Goal: Task Accomplishment & Management: Manage account settings

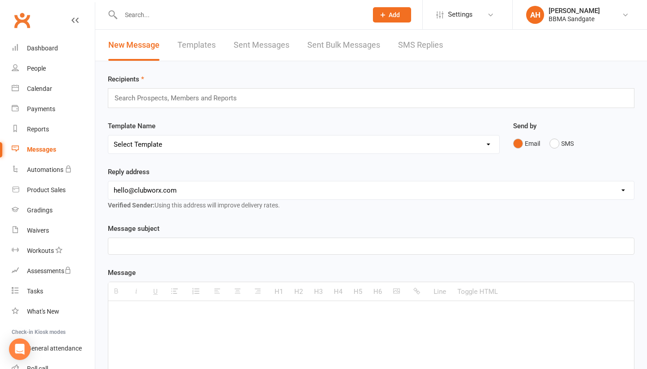
click at [414, 46] on link "SMS Replies" at bounding box center [420, 45] width 45 height 31
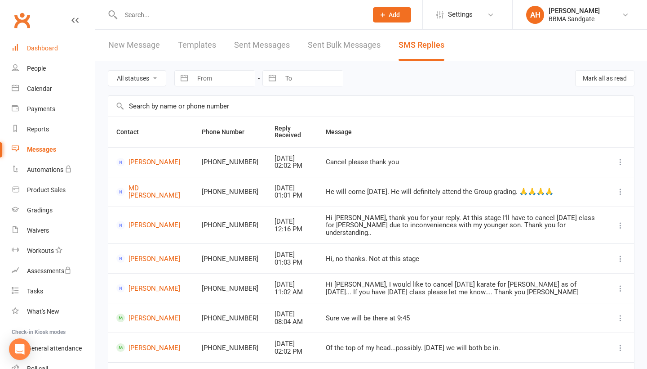
click at [62, 55] on link "Dashboard" at bounding box center [53, 48] width 83 height 20
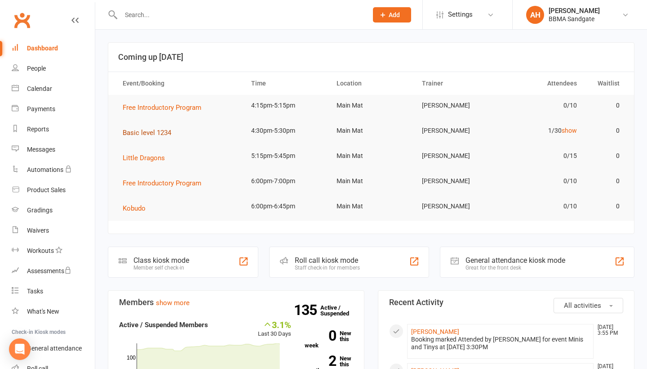
click at [157, 137] on span "Basic level 1234" at bounding box center [147, 133] width 49 height 8
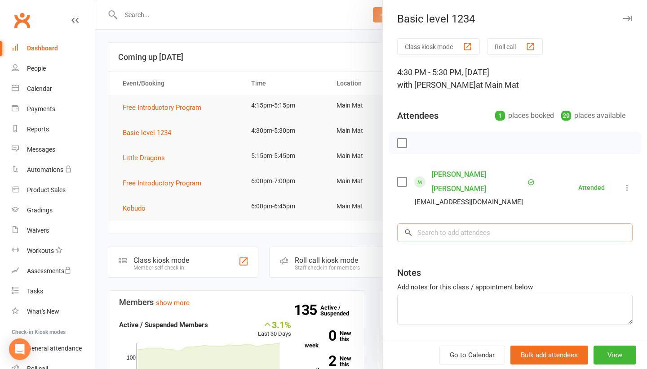
click at [493, 223] on input "search" at bounding box center [515, 232] width 236 height 19
type input "[PERSON_NAME]"
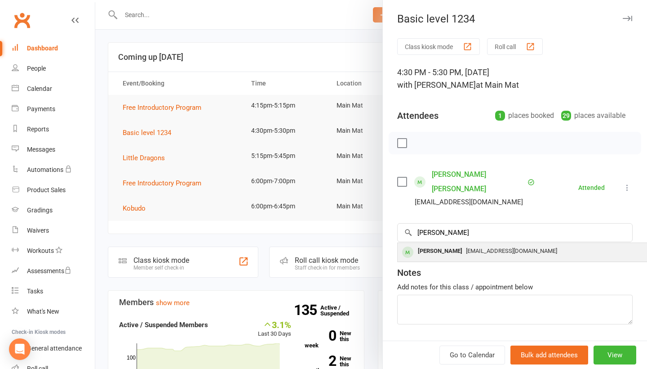
drag, startPoint x: 493, startPoint y: 217, endPoint x: 489, endPoint y: 238, distance: 21.5
click at [489, 247] on span "[EMAIL_ADDRESS][DOMAIN_NAME]" at bounding box center [511, 250] width 91 height 7
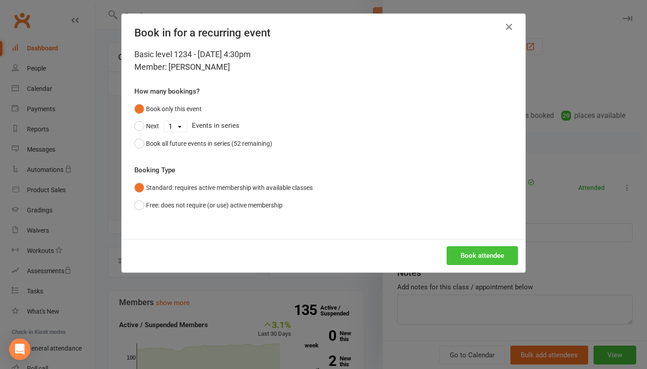
click at [474, 250] on button "Book attendee" at bounding box center [482, 255] width 71 height 19
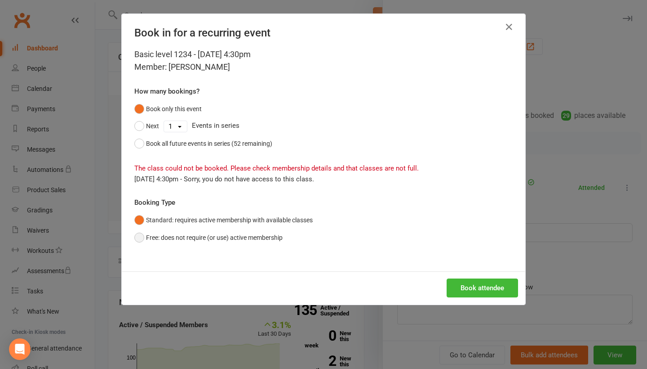
click at [283, 241] on button "Free: does not require (or use) active membership" at bounding box center [208, 237] width 148 height 17
click at [462, 283] on button "Book attendee" at bounding box center [482, 287] width 71 height 19
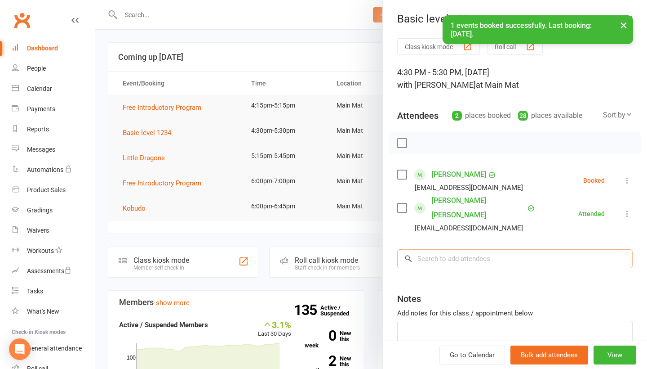
click at [455, 249] on input "search" at bounding box center [515, 258] width 236 height 19
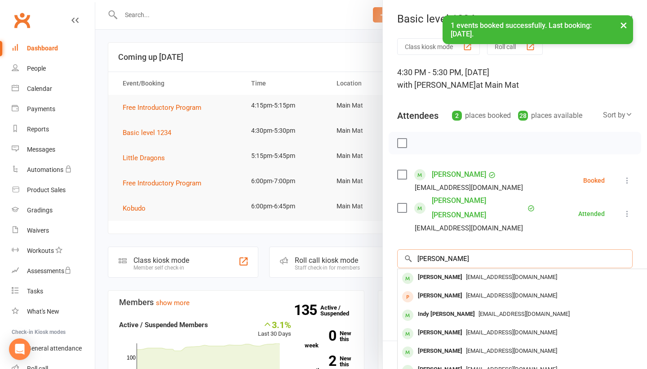
type input "[PERSON_NAME]"
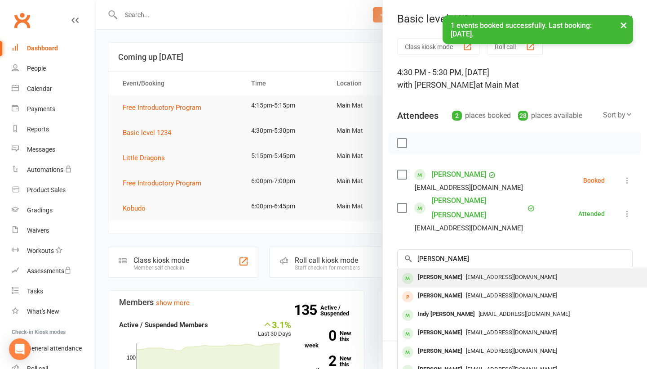
drag, startPoint x: 455, startPoint y: 243, endPoint x: 450, endPoint y: 269, distance: 26.7
click at [450, 271] on div "[PERSON_NAME]" at bounding box center [441, 277] width 52 height 13
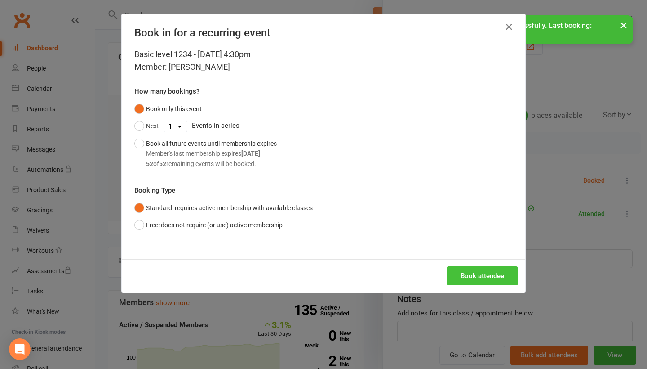
click at [487, 280] on button "Book attendee" at bounding box center [482, 275] width 71 height 19
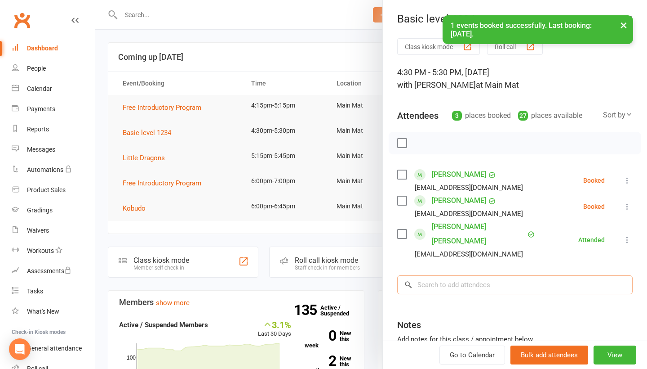
click at [479, 275] on input "search" at bounding box center [515, 284] width 236 height 19
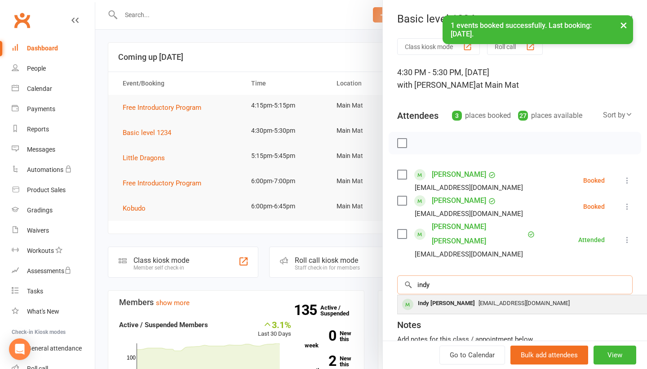
type input "indy"
click at [481, 299] on span "[EMAIL_ADDRESS][DOMAIN_NAME]" at bounding box center [524, 302] width 91 height 7
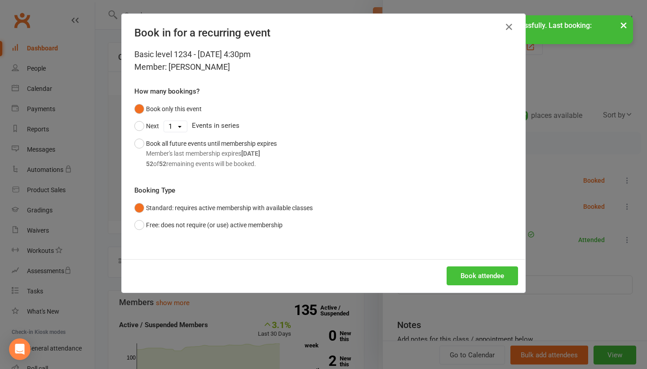
click at [486, 280] on button "Book attendee" at bounding box center [482, 275] width 71 height 19
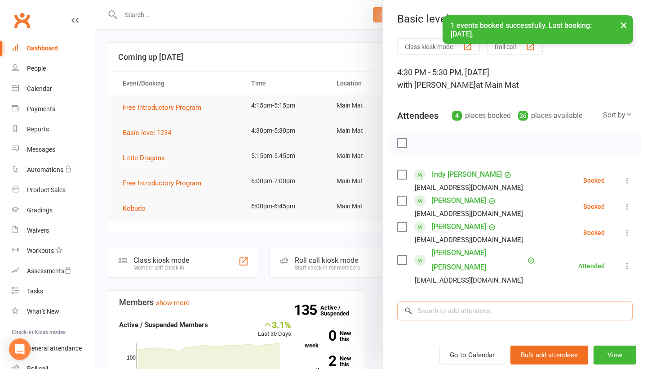
click at [477, 301] on input "search" at bounding box center [515, 310] width 236 height 19
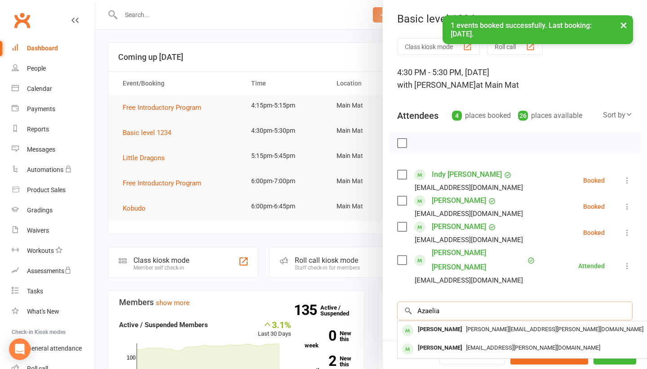
type input "Azaelia"
drag, startPoint x: 477, startPoint y: 294, endPoint x: 470, endPoint y: 318, distance: 25.6
click at [470, 326] on span "[PERSON_NAME][EMAIL_ADDRESS][PERSON_NAME][DOMAIN_NAME]" at bounding box center [555, 329] width 178 height 7
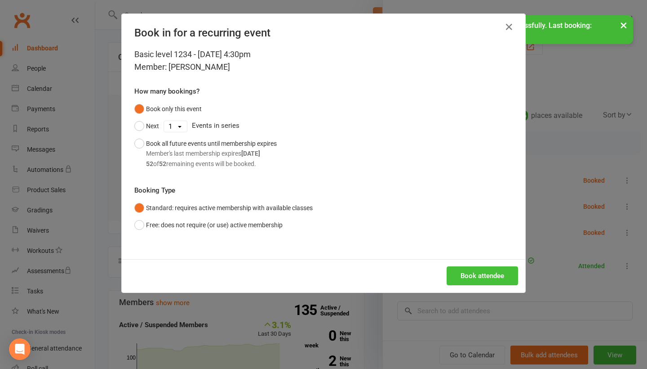
click at [485, 268] on button "Book attendee" at bounding box center [482, 275] width 71 height 19
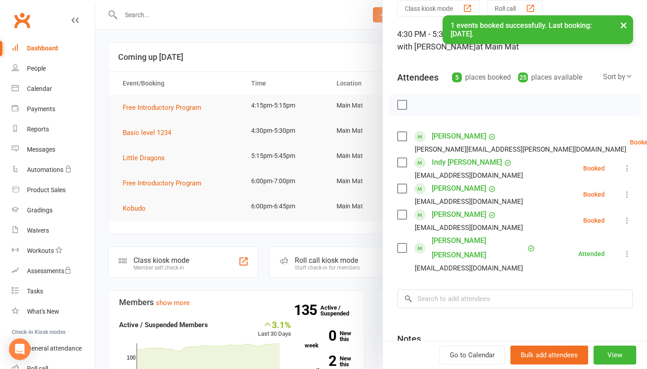
scroll to position [49, 0]
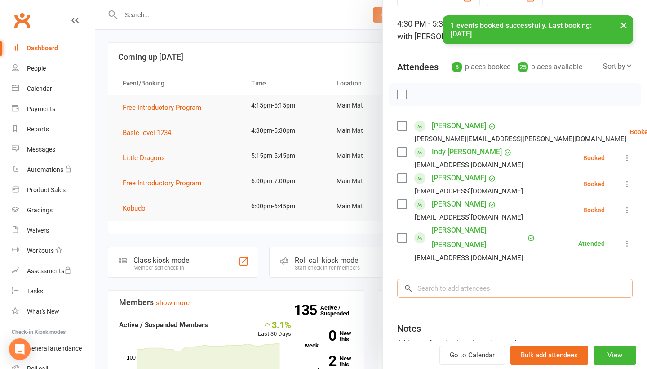
click at [482, 279] on input "search" at bounding box center [515, 288] width 236 height 19
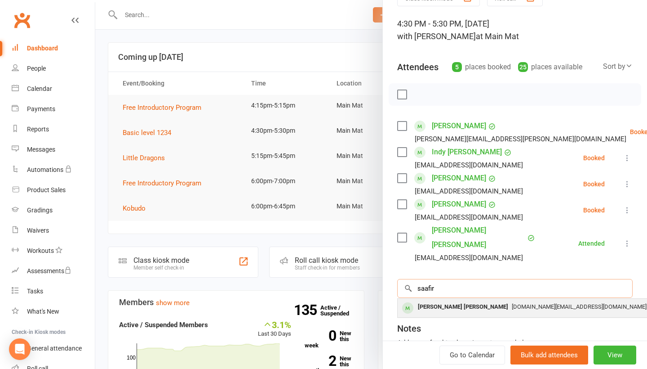
type input "saafir"
click at [482, 300] on div "[DOMAIN_NAME][EMAIL_ADDRESS][DOMAIN_NAME]" at bounding box center [532, 306] width 262 height 13
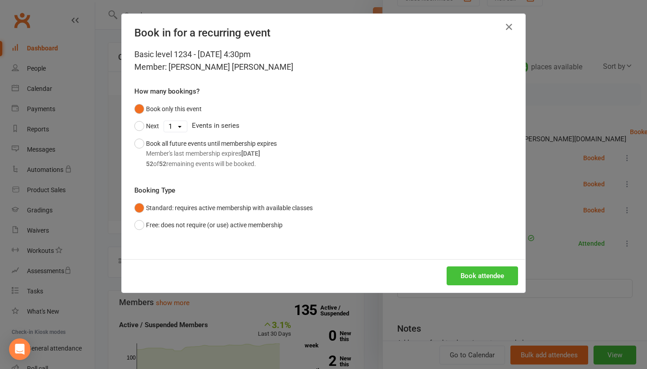
click at [490, 271] on button "Book attendee" at bounding box center [482, 275] width 71 height 19
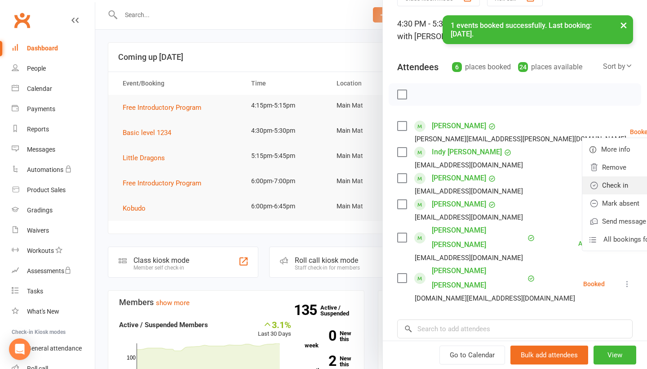
click at [611, 183] on link "Check in" at bounding box center [631, 185] width 97 height 18
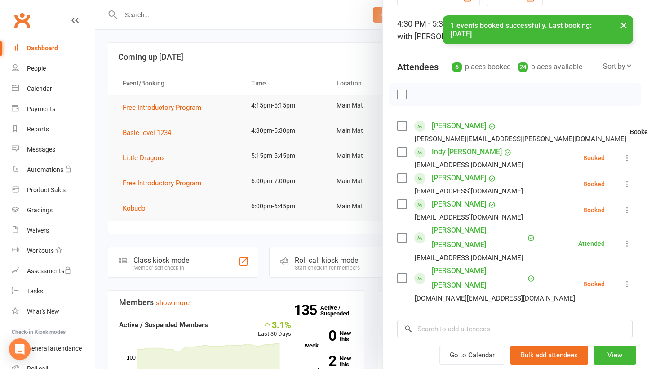
click at [627, 162] on icon at bounding box center [627, 157] width 9 height 9
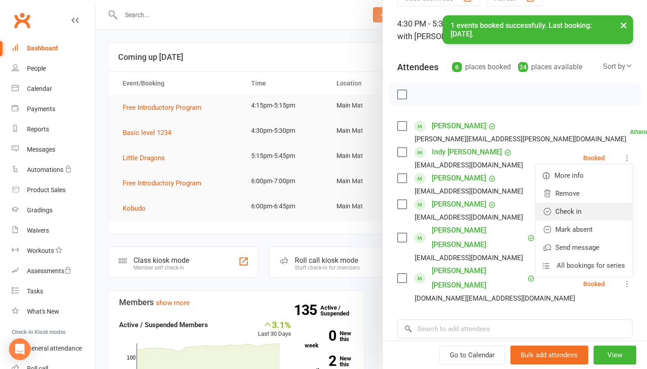
click at [602, 214] on link "Check in" at bounding box center [584, 211] width 97 height 18
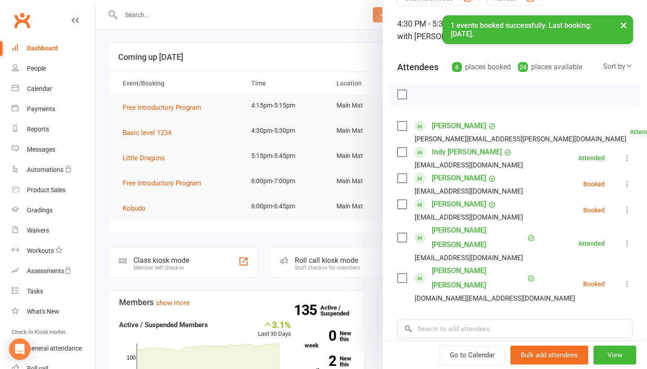
click at [626, 186] on icon at bounding box center [627, 183] width 9 height 9
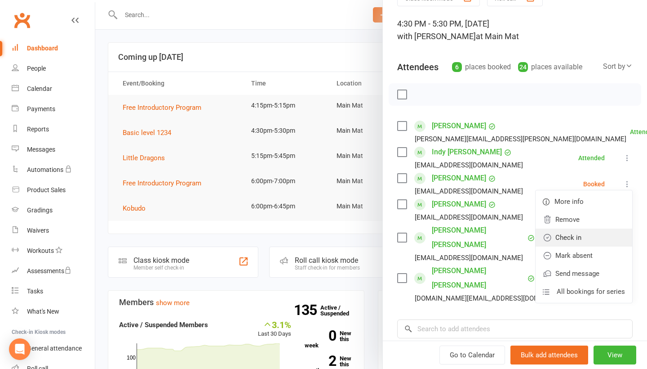
click at [602, 233] on link "Check in" at bounding box center [584, 237] width 97 height 18
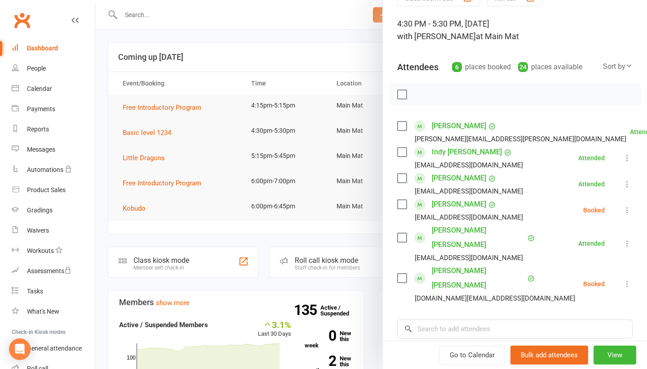
click at [628, 214] on icon at bounding box center [627, 209] width 9 height 9
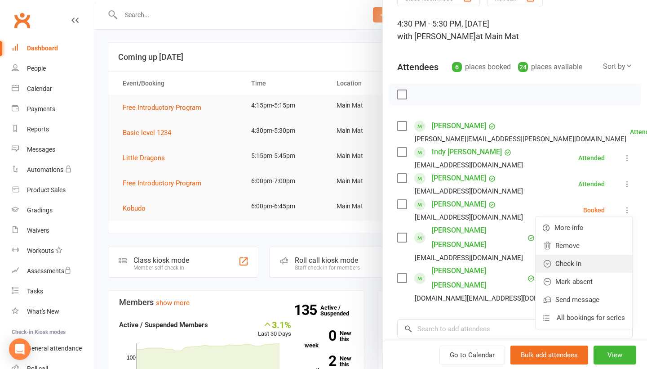
click at [598, 266] on link "Check in" at bounding box center [584, 263] width 97 height 18
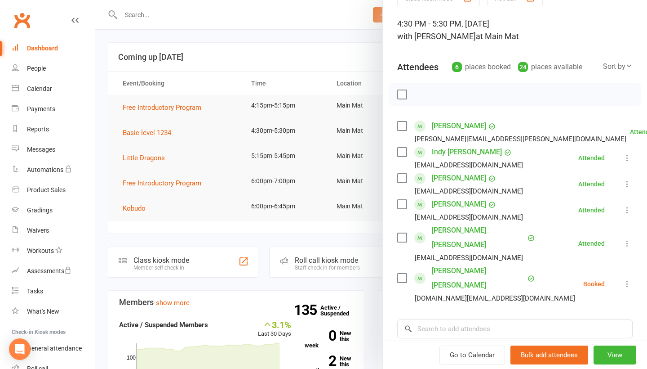
click at [627, 279] on icon at bounding box center [627, 283] width 9 height 9
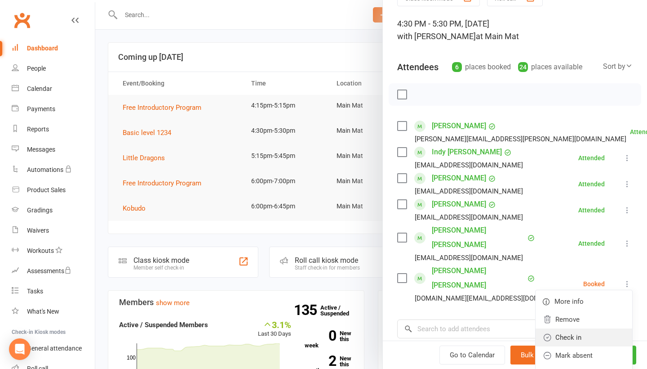
click at [585, 328] on link "Check in" at bounding box center [584, 337] width 97 height 18
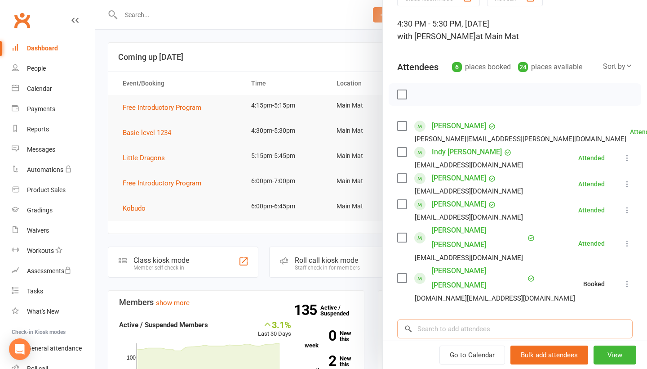
click at [531, 319] on input "search" at bounding box center [515, 328] width 236 height 19
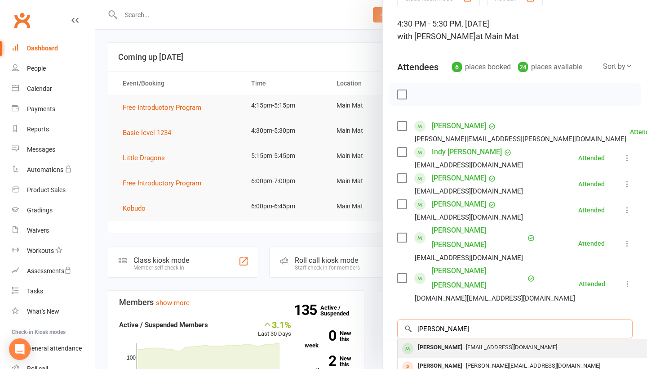
type input "[PERSON_NAME]"
click at [532, 343] on span "[EMAIL_ADDRESS][DOMAIN_NAME]" at bounding box center [511, 346] width 91 height 7
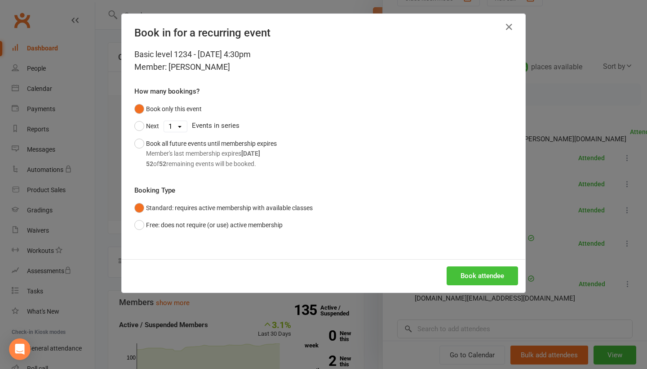
click at [506, 277] on button "Book attendee" at bounding box center [482, 275] width 71 height 19
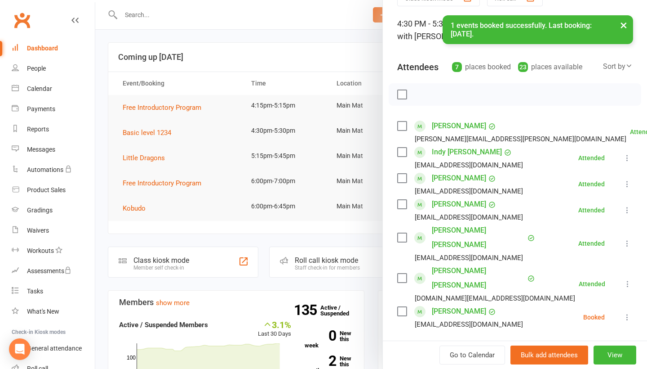
click at [470, 345] on input "search" at bounding box center [515, 354] width 236 height 19
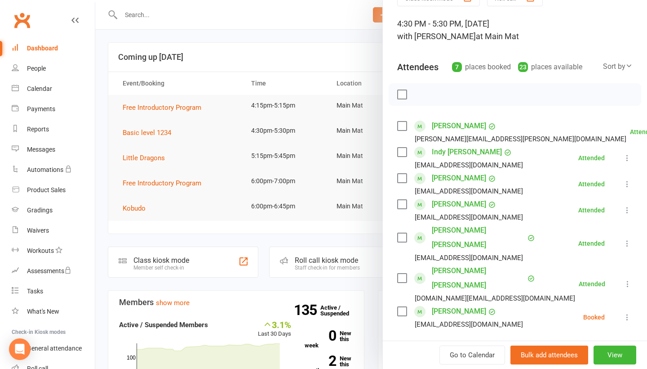
click at [631, 312] on icon at bounding box center [627, 316] width 9 height 9
click at [575, 361] on link "Check in" at bounding box center [584, 370] width 97 height 18
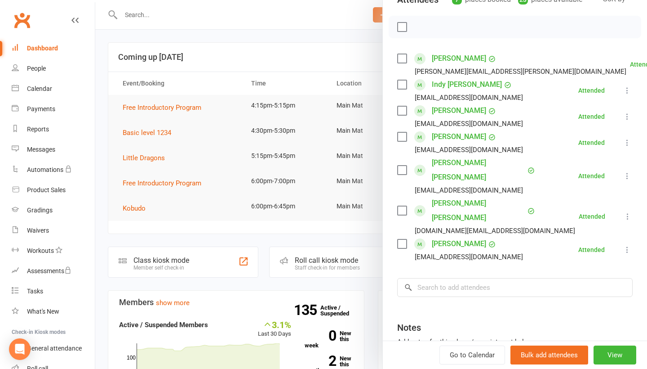
scroll to position [116, 0]
click at [526, 278] on input "search" at bounding box center [515, 287] width 236 height 19
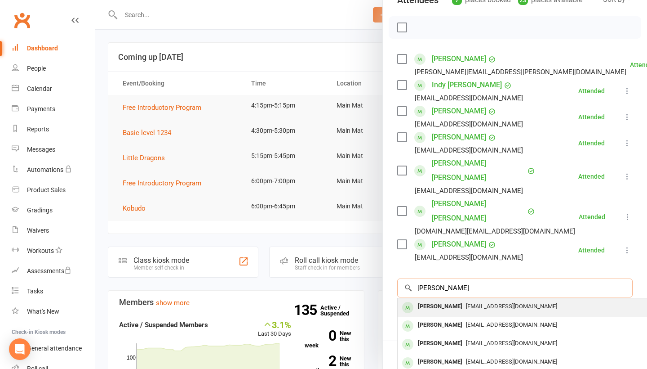
type input "[PERSON_NAME]"
click at [515, 300] on div "[EMAIL_ADDRESS][DOMAIN_NAME]" at bounding box center [532, 306] width 262 height 13
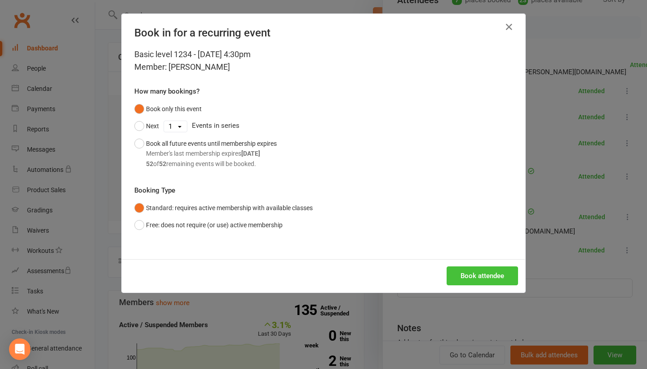
click at [503, 277] on button "Book attendee" at bounding box center [482, 275] width 71 height 19
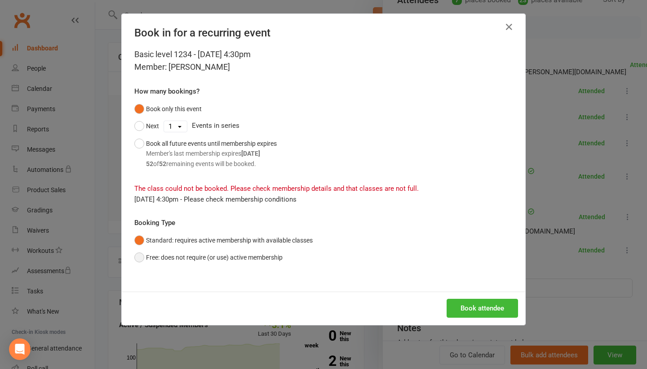
click at [228, 256] on button "Free: does not require (or use) active membership" at bounding box center [208, 257] width 148 height 17
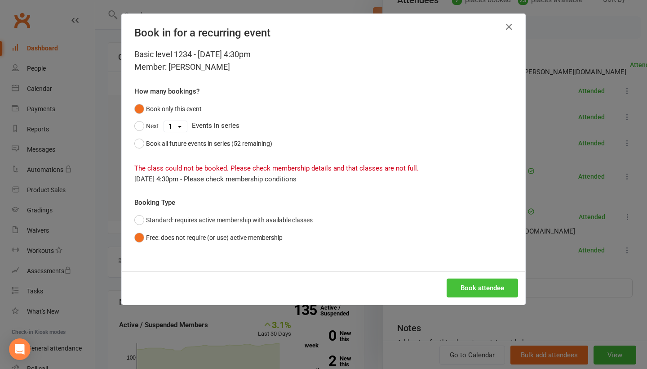
click at [478, 286] on button "Book attendee" at bounding box center [482, 287] width 71 height 19
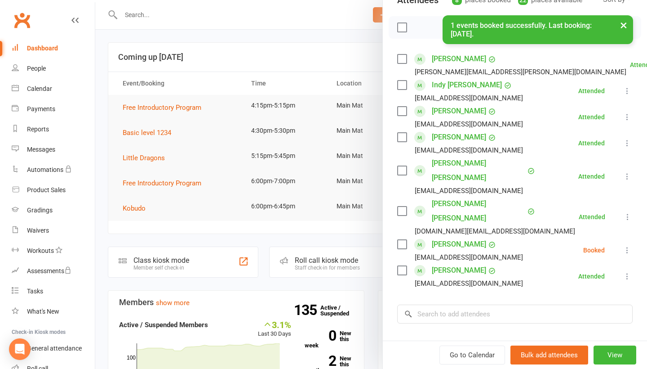
click at [628, 245] on icon at bounding box center [627, 249] width 9 height 9
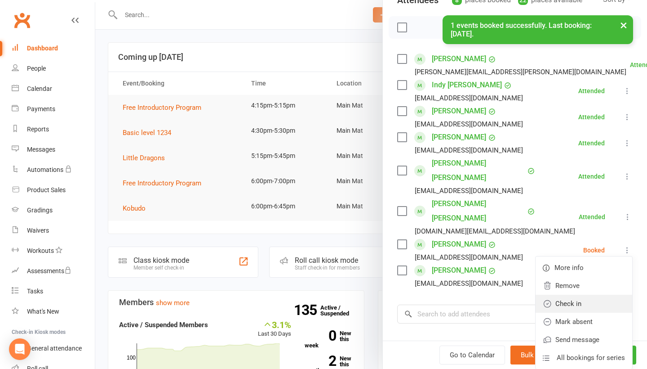
click at [609, 294] on link "Check in" at bounding box center [584, 303] width 97 height 18
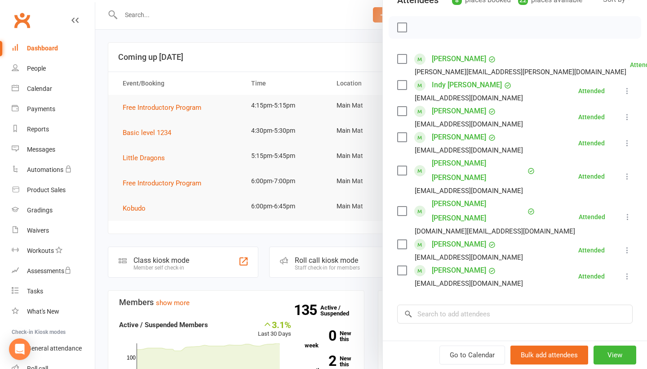
click at [324, 53] on div at bounding box center [371, 184] width 552 height 369
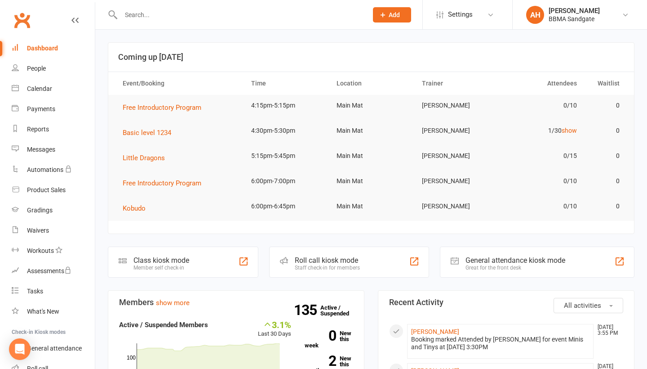
click at [152, 165] on td "Little Dragons" at bounding box center [179, 157] width 129 height 25
click at [152, 156] on span "Little Dragons" at bounding box center [144, 158] width 42 height 8
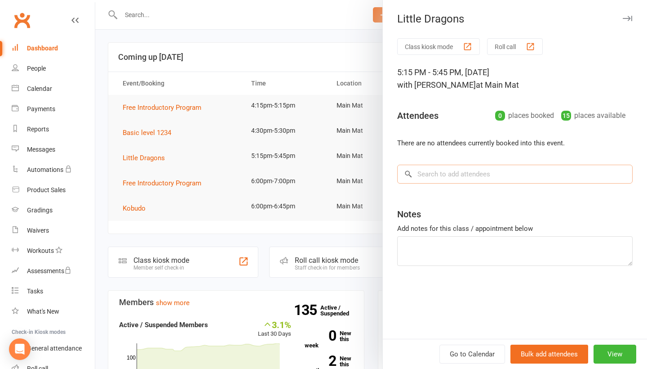
click at [440, 182] on input "search" at bounding box center [515, 174] width 236 height 19
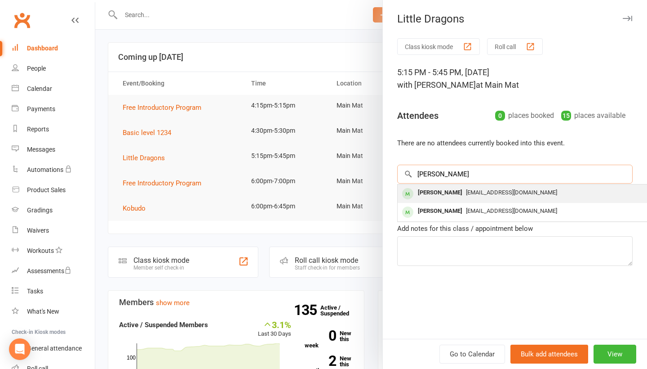
type input "[PERSON_NAME]"
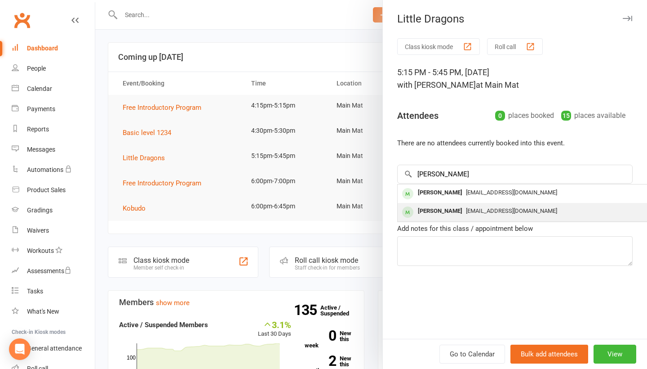
drag, startPoint x: 438, startPoint y: 191, endPoint x: 436, endPoint y: 212, distance: 21.3
click at [436, 212] on div "[PERSON_NAME]" at bounding box center [441, 211] width 52 height 13
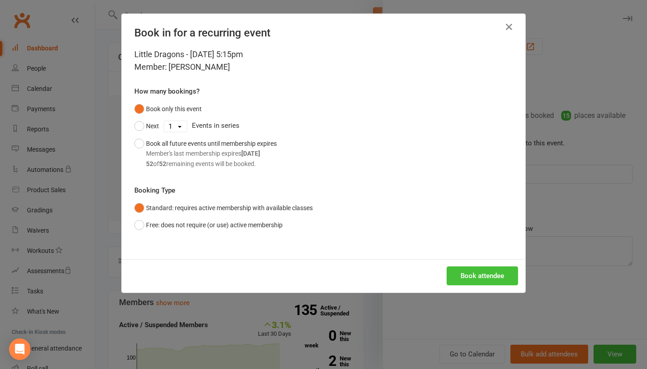
click at [473, 272] on button "Book attendee" at bounding box center [482, 275] width 71 height 19
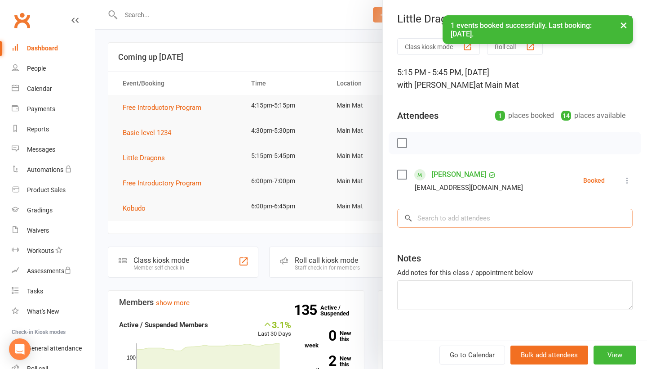
click at [462, 222] on input "search" at bounding box center [515, 218] width 236 height 19
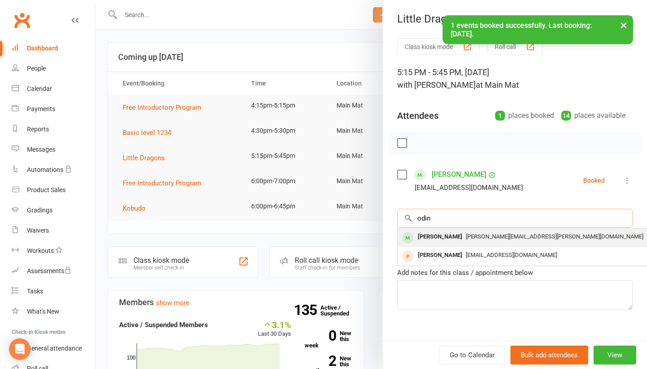
type input "odin"
click at [466, 237] on span "[PERSON_NAME][EMAIL_ADDRESS][PERSON_NAME][DOMAIN_NAME]" at bounding box center [555, 236] width 178 height 7
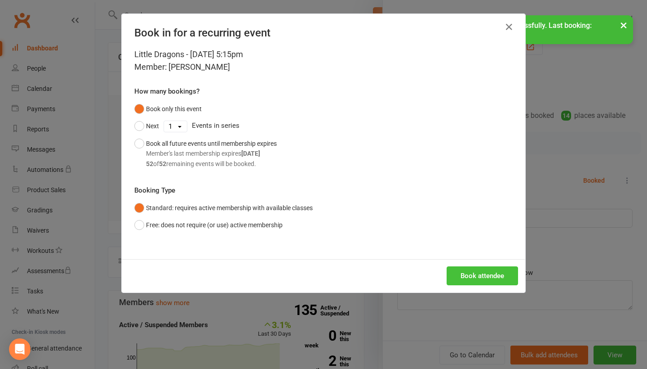
click at [477, 269] on button "Book attendee" at bounding box center [482, 275] width 71 height 19
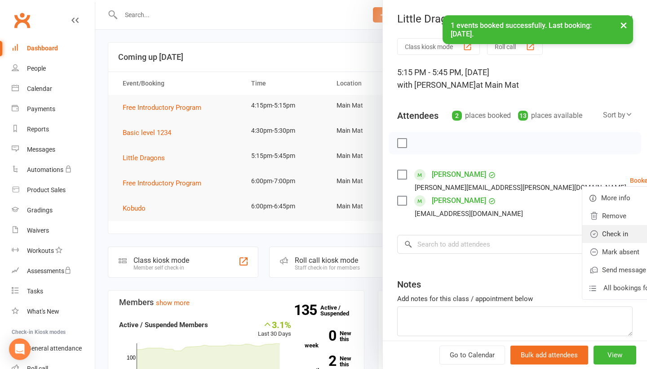
click at [588, 243] on link "Check in" at bounding box center [631, 234] width 97 height 18
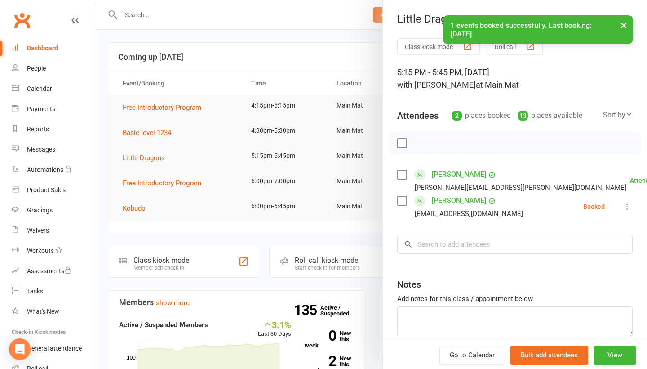
click at [628, 210] on icon at bounding box center [627, 206] width 9 height 9
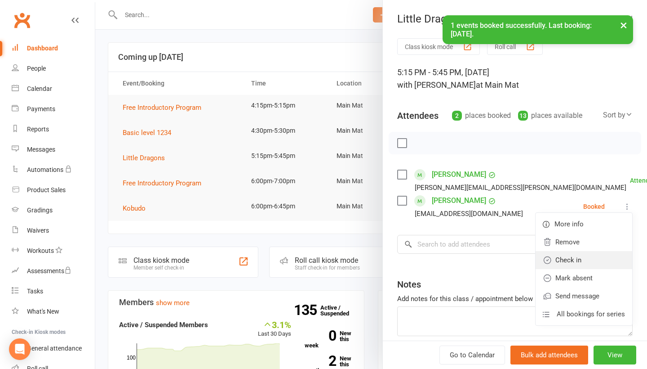
click at [593, 265] on link "Check in" at bounding box center [584, 260] width 97 height 18
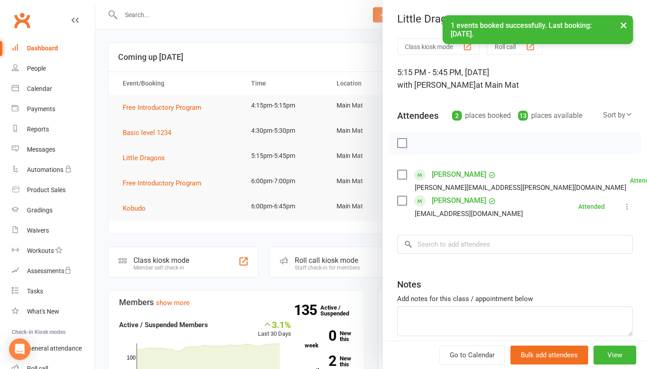
click at [330, 54] on div at bounding box center [371, 184] width 552 height 369
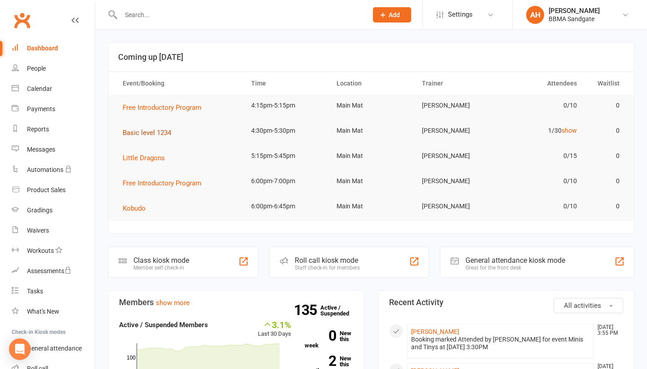
click at [155, 137] on span "Basic level 1234" at bounding box center [147, 133] width 49 height 8
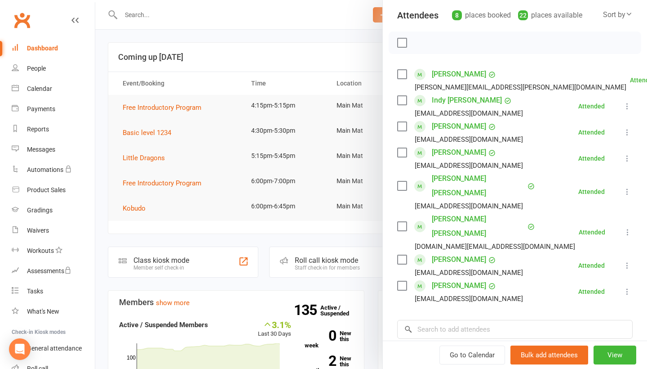
scroll to position [98, 0]
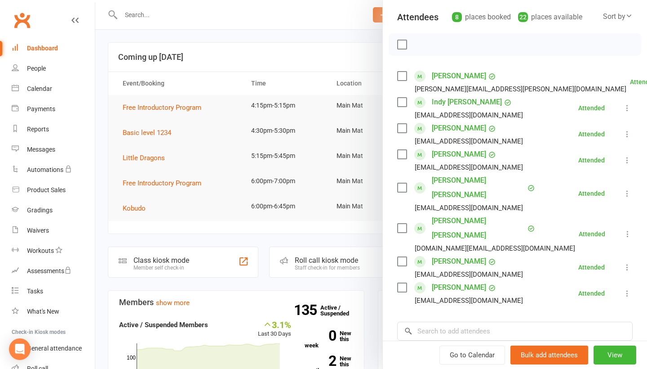
click at [343, 39] on div at bounding box center [371, 184] width 552 height 369
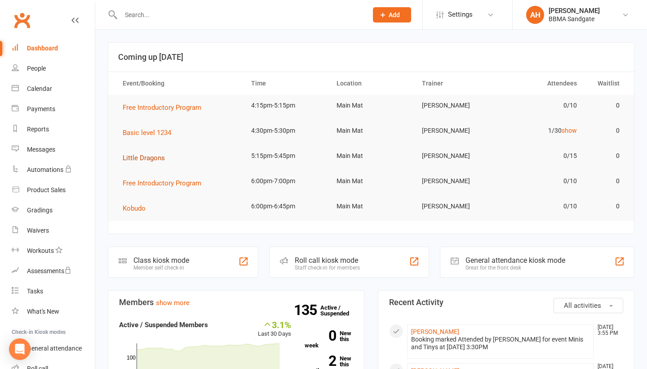
click at [143, 157] on span "Little Dragons" at bounding box center [144, 158] width 42 height 8
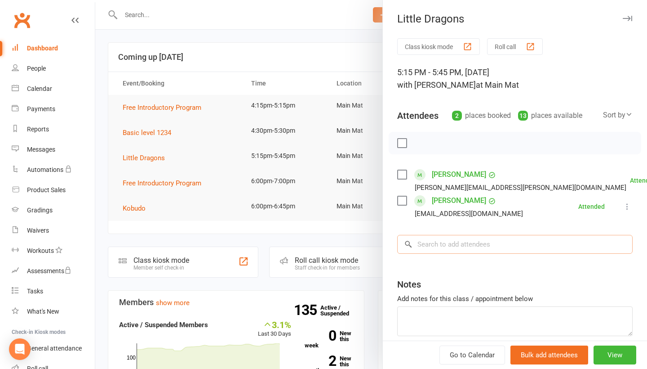
click at [471, 254] on input "search" at bounding box center [515, 244] width 236 height 19
type input "[PERSON_NAME]"
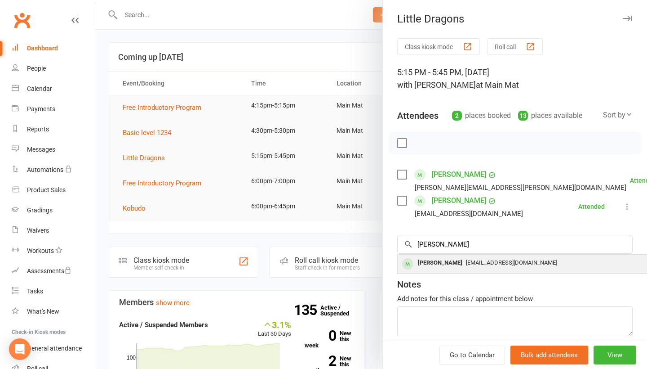
drag, startPoint x: 471, startPoint y: 255, endPoint x: 462, endPoint y: 267, distance: 15.1
click at [462, 267] on div "[PERSON_NAME]" at bounding box center [441, 262] width 52 height 13
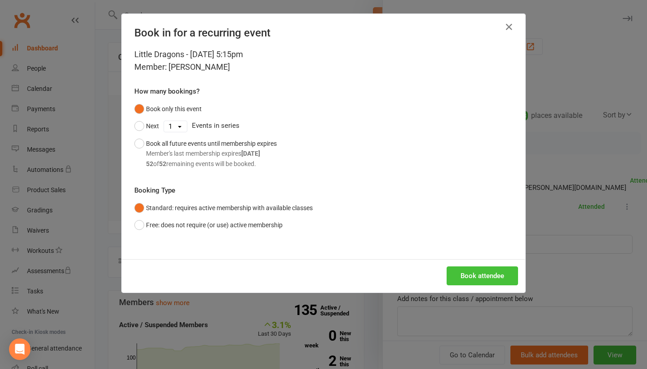
click at [472, 271] on button "Book attendee" at bounding box center [482, 275] width 71 height 19
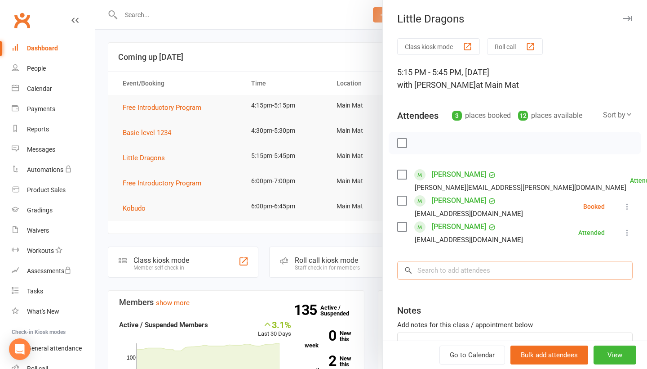
click at [449, 272] on input "search" at bounding box center [515, 270] width 236 height 19
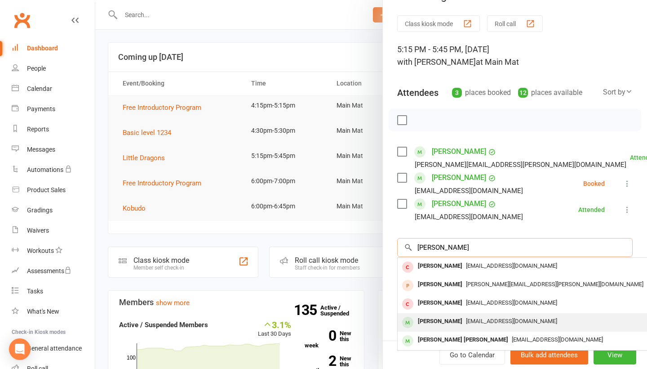
scroll to position [40, 0]
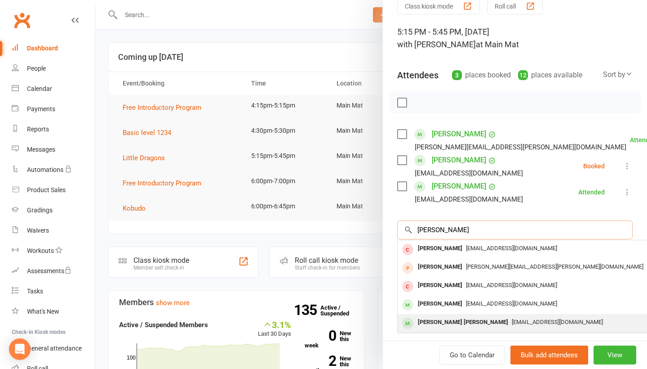
type input "[PERSON_NAME]"
click at [443, 323] on div "[PERSON_NAME] [PERSON_NAME]" at bounding box center [464, 322] width 98 height 13
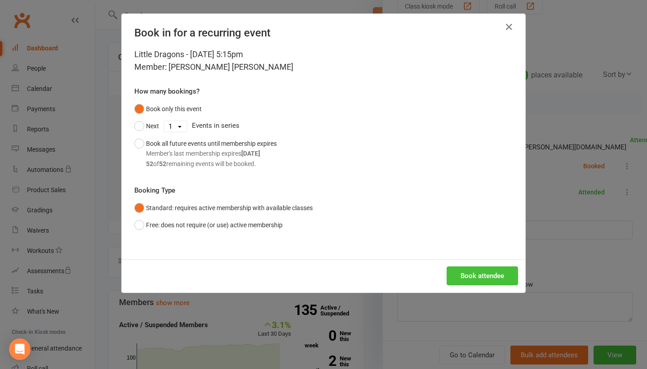
click at [466, 283] on button "Book attendee" at bounding box center [482, 275] width 71 height 19
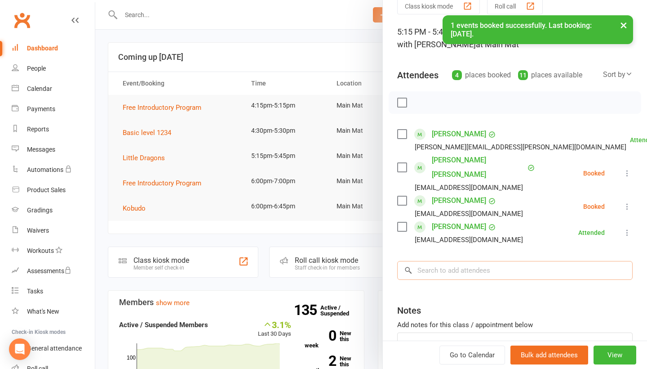
click at [471, 261] on input "search" at bounding box center [515, 270] width 236 height 19
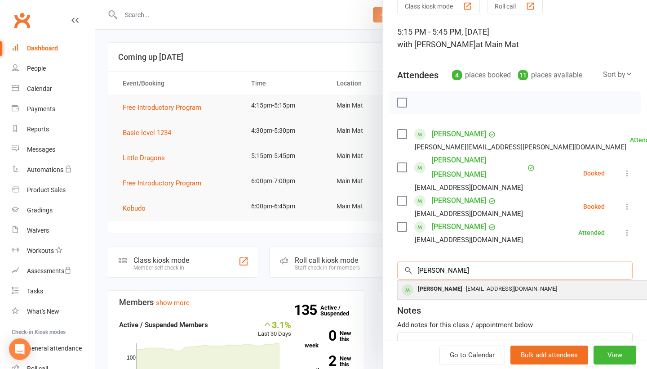
type input "[PERSON_NAME]"
click at [460, 282] on div "[PERSON_NAME]" at bounding box center [441, 288] width 52 height 13
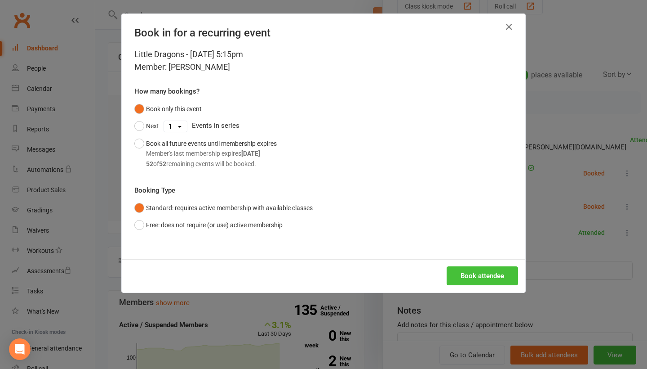
click at [467, 282] on button "Book attendee" at bounding box center [482, 275] width 71 height 19
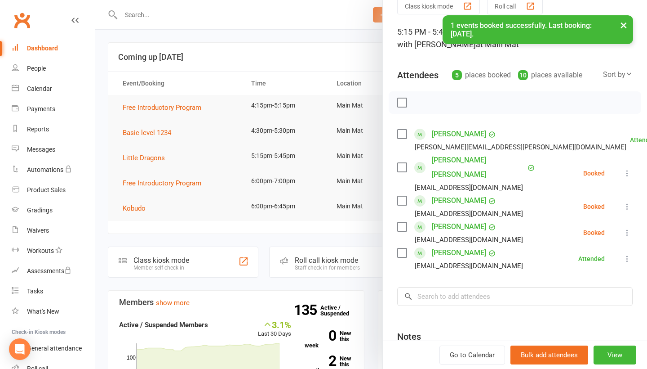
click at [329, 15] on div "× 1 events booked successfully. Last booking: [DATE]." at bounding box center [318, 15] width 636 height 0
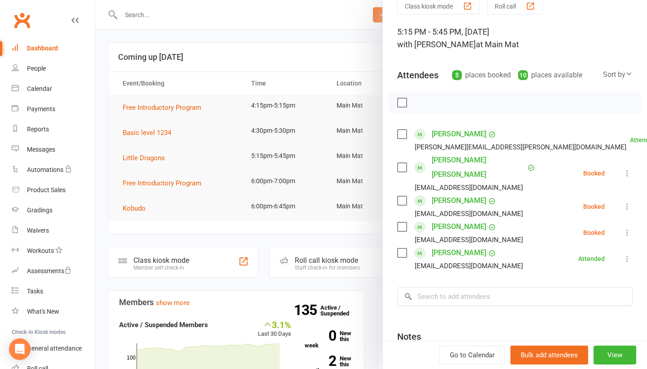
click at [273, 46] on div at bounding box center [371, 184] width 552 height 369
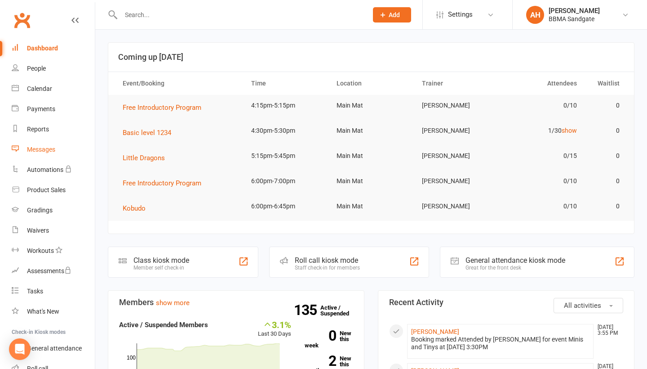
click at [64, 147] on link "Messages" at bounding box center [53, 149] width 83 height 20
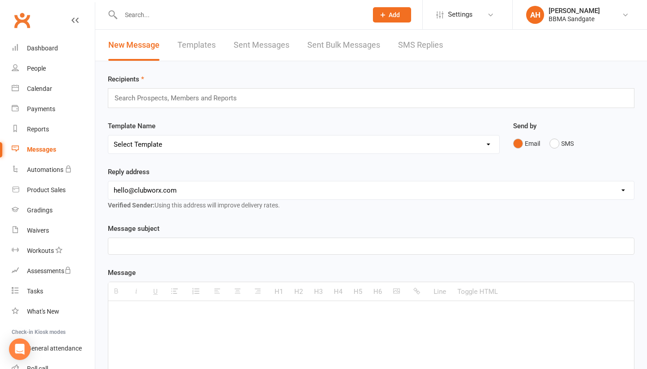
click at [410, 46] on link "SMS Replies" at bounding box center [420, 45] width 45 height 31
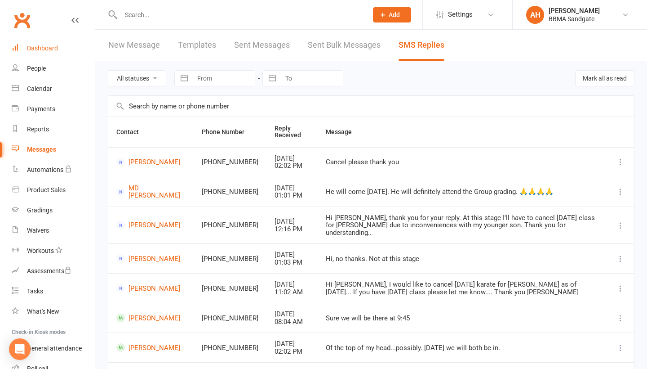
click at [59, 53] on link "Dashboard" at bounding box center [53, 48] width 83 height 20
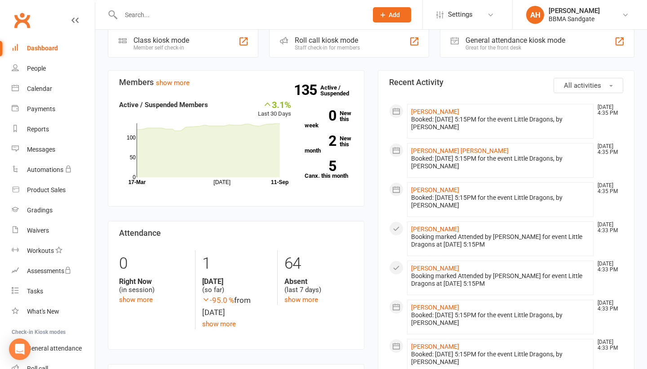
scroll to position [220, 0]
click at [39, 154] on link "Messages" at bounding box center [53, 149] width 83 height 20
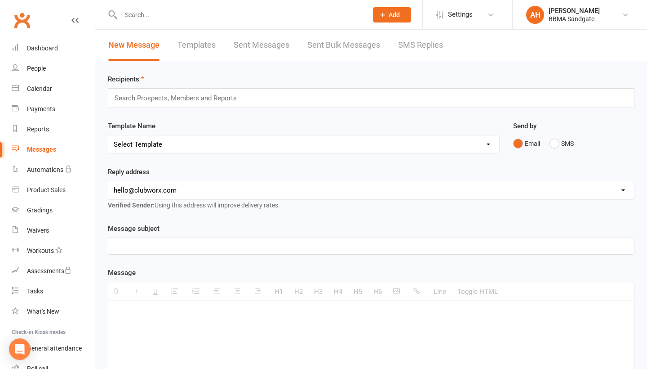
click at [415, 49] on link "SMS Replies" at bounding box center [420, 45] width 45 height 31
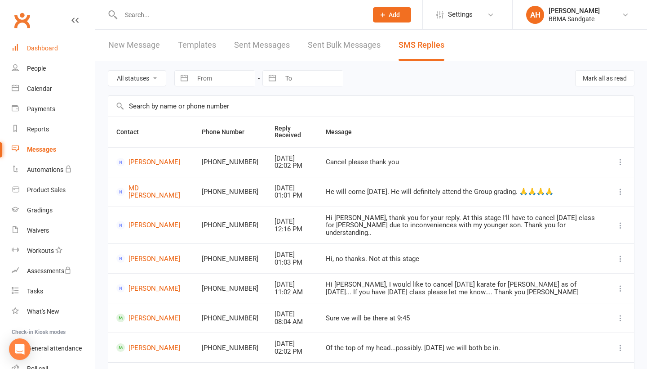
click at [78, 43] on link "Dashboard" at bounding box center [53, 48] width 83 height 20
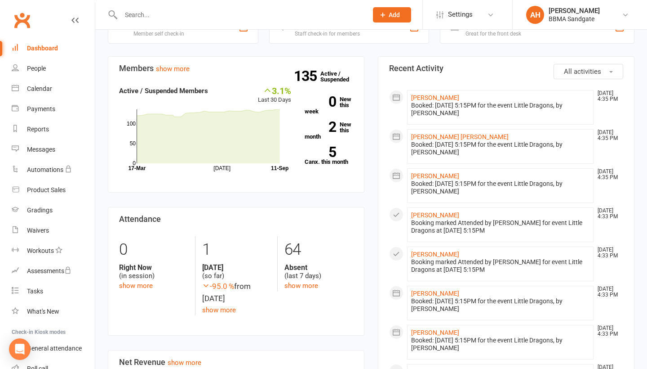
scroll to position [236, 0]
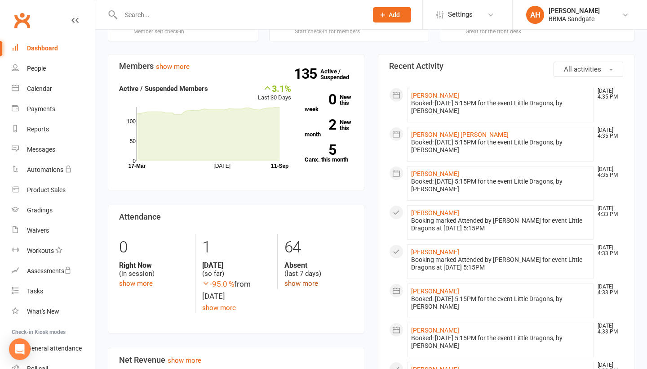
click at [301, 287] on link "show more" at bounding box center [302, 283] width 34 height 8
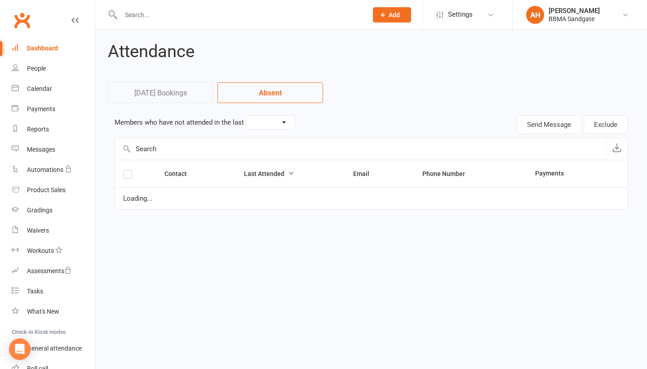
select select "7"
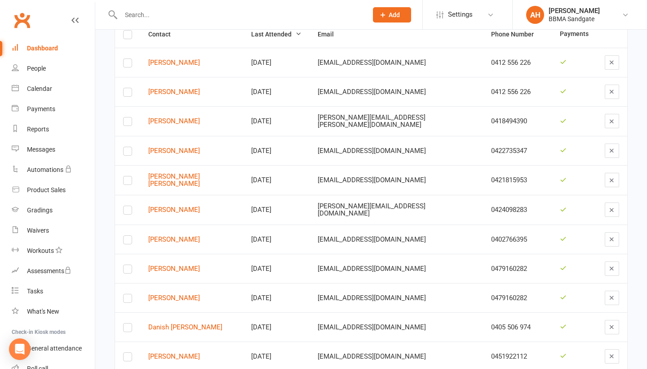
scroll to position [139, 0]
click at [62, 46] on link "Dashboard" at bounding box center [53, 48] width 83 height 20
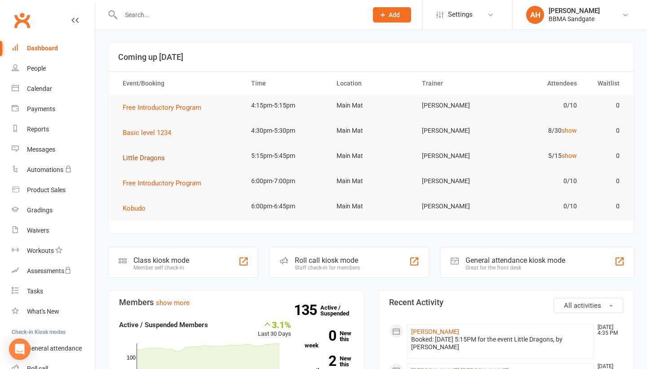
click at [147, 158] on span "Little Dragons" at bounding box center [144, 158] width 42 height 8
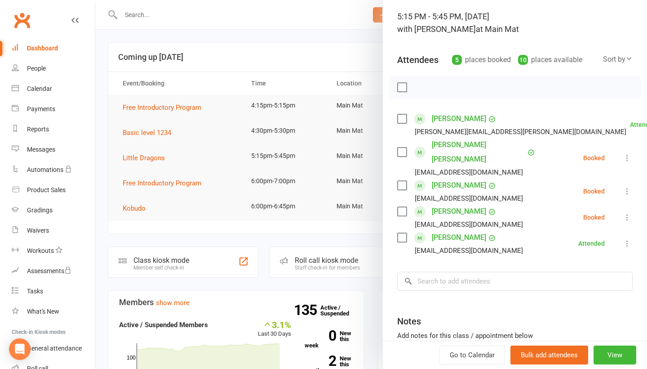
scroll to position [55, 0]
click at [458, 272] on input "search" at bounding box center [515, 281] width 236 height 19
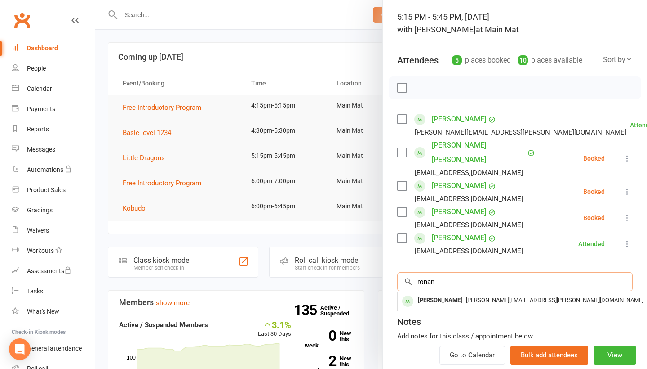
type input "[PERSON_NAME]"
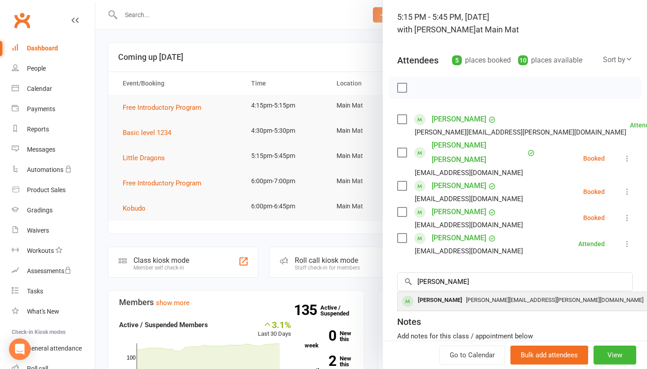
drag, startPoint x: 458, startPoint y: 269, endPoint x: 458, endPoint y: 286, distance: 16.6
click at [458, 294] on div "[PERSON_NAME]" at bounding box center [441, 300] width 52 height 13
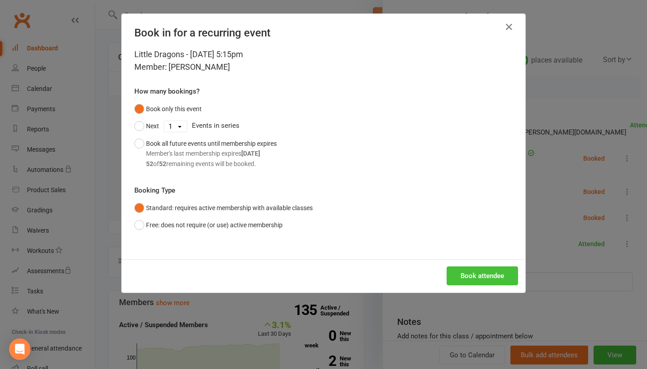
click at [477, 277] on button "Book attendee" at bounding box center [482, 275] width 71 height 19
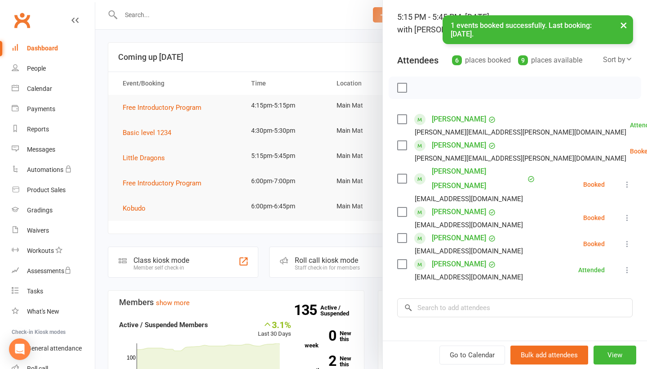
click at [271, 15] on div "× 1 events booked successfully. Last booking: [DATE]." at bounding box center [318, 15] width 636 height 0
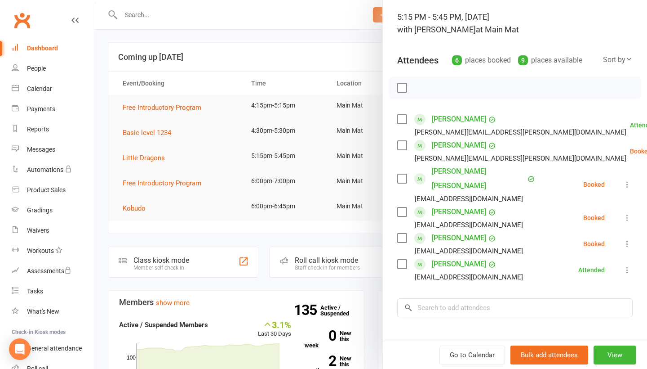
click at [259, 35] on div at bounding box center [371, 184] width 552 height 369
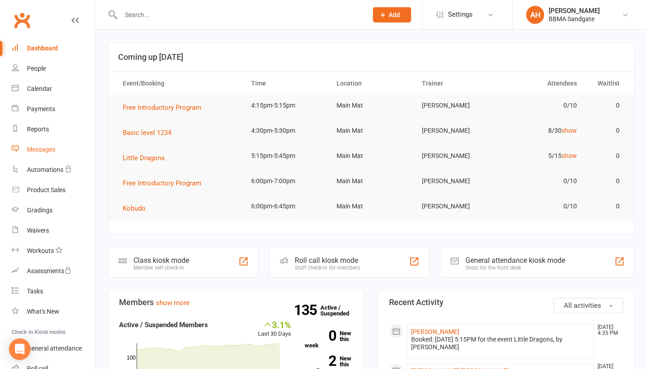
click at [52, 151] on div "Messages" at bounding box center [41, 149] width 28 height 7
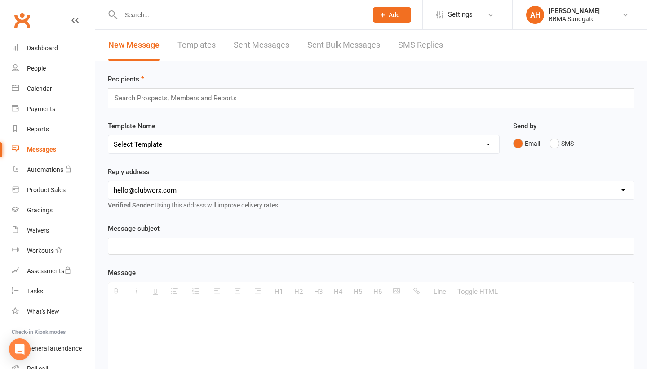
click at [418, 51] on link "SMS Replies" at bounding box center [420, 45] width 45 height 31
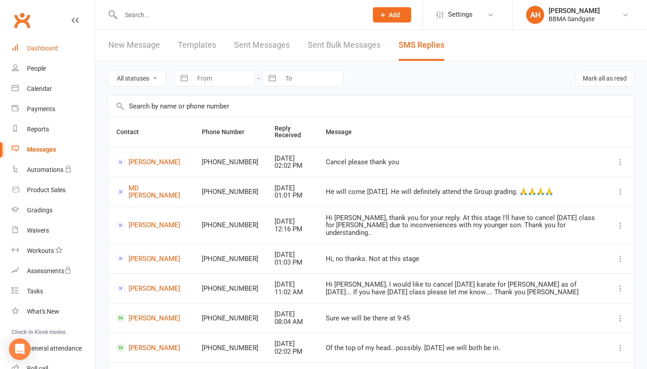
click at [66, 45] on link "Dashboard" at bounding box center [53, 48] width 83 height 20
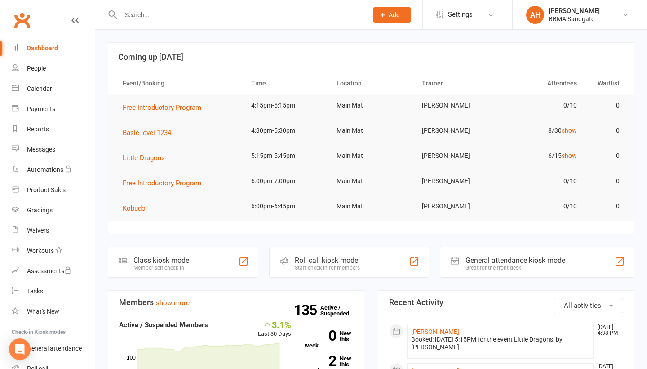
click at [159, 13] on input "text" at bounding box center [239, 15] width 243 height 13
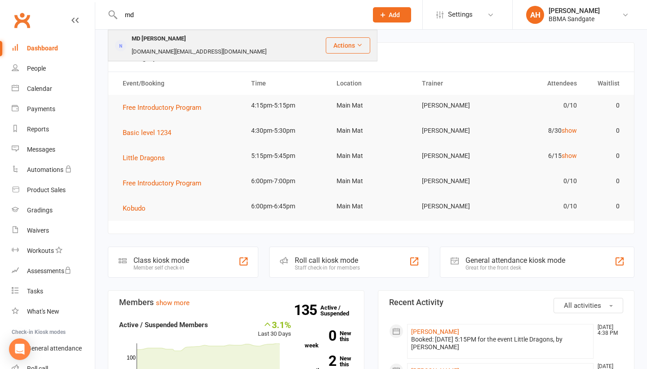
type input "md"
click at [156, 36] on div "MD [PERSON_NAME]" at bounding box center [159, 38] width 60 height 13
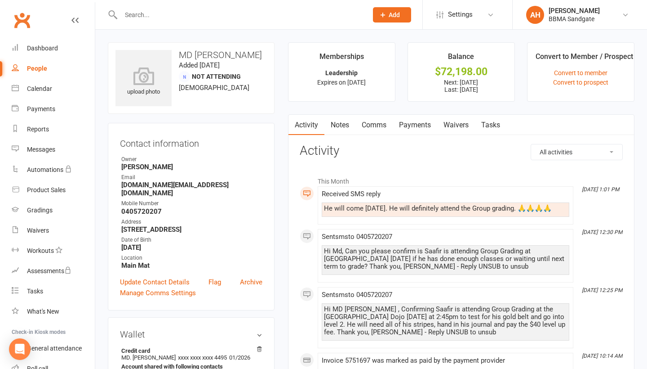
click at [409, 124] on link "Payments" at bounding box center [415, 125] width 45 height 21
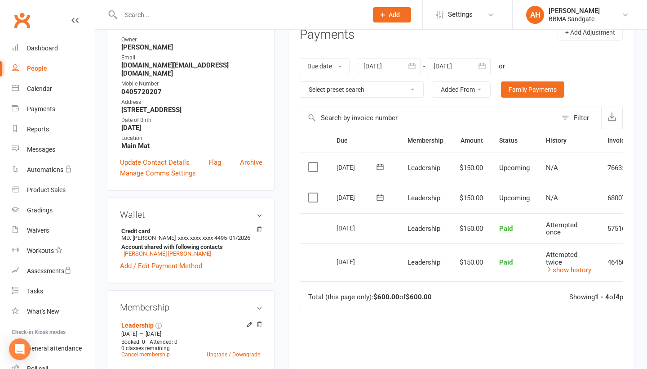
scroll to position [117, 0]
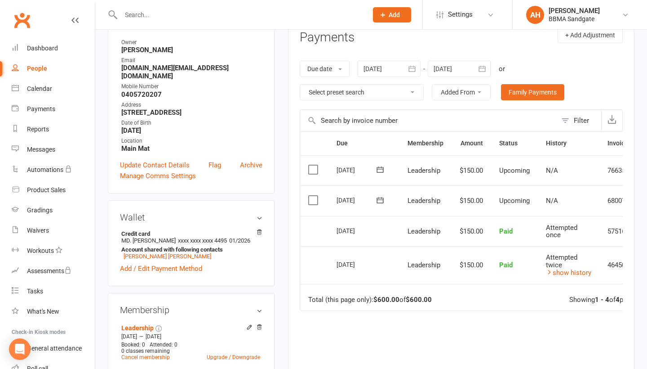
click at [412, 76] on button "button" at bounding box center [413, 69] width 16 height 16
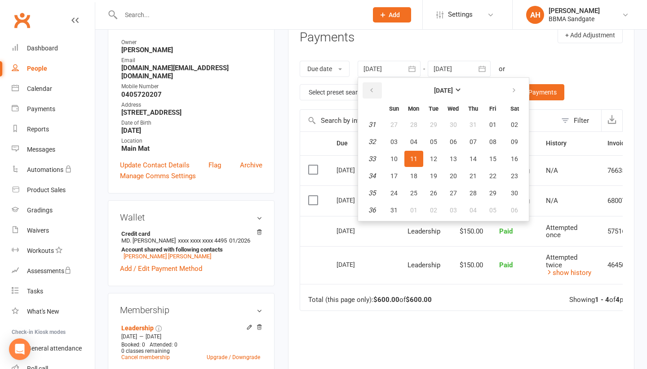
click at [365, 95] on button "button" at bounding box center [372, 90] width 19 height 16
click at [408, 178] on button "21" at bounding box center [414, 176] width 19 height 16
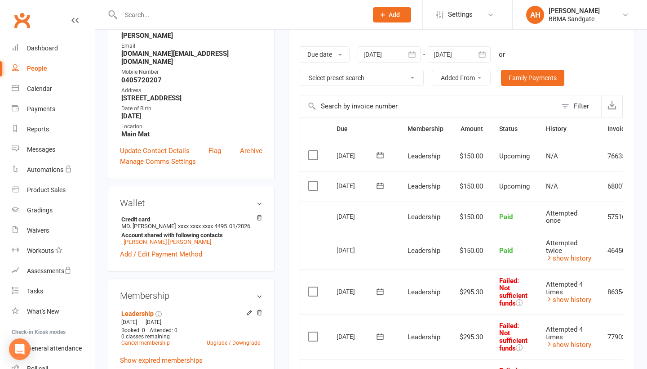
scroll to position [134, 0]
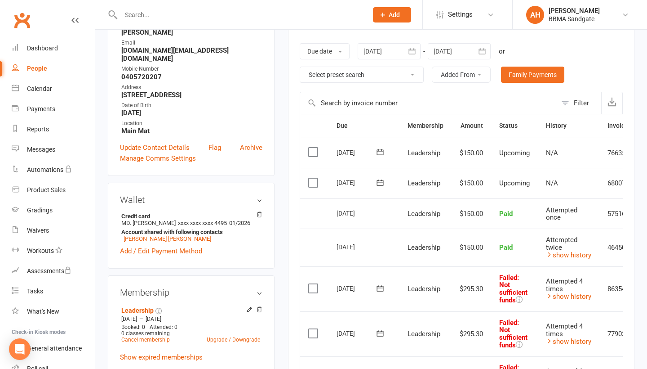
click at [413, 54] on icon "button" at bounding box center [412, 51] width 9 height 9
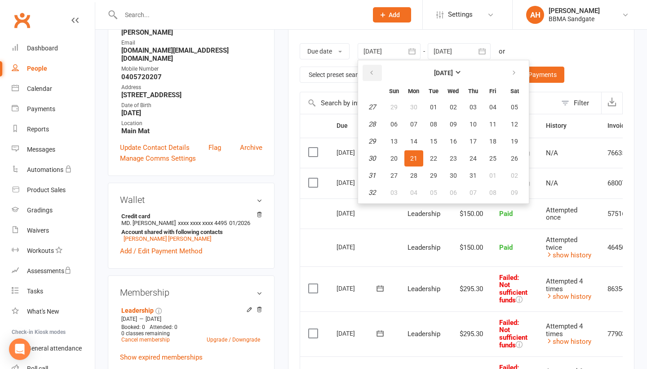
click at [371, 78] on button "button" at bounding box center [372, 73] width 19 height 16
click at [428, 158] on button "24" at bounding box center [433, 158] width 19 height 16
type input "[DATE]"
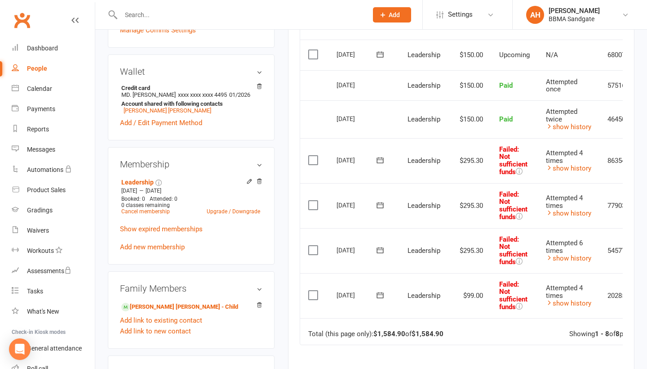
scroll to position [263, 0]
click at [59, 54] on link "Dashboard" at bounding box center [53, 48] width 83 height 20
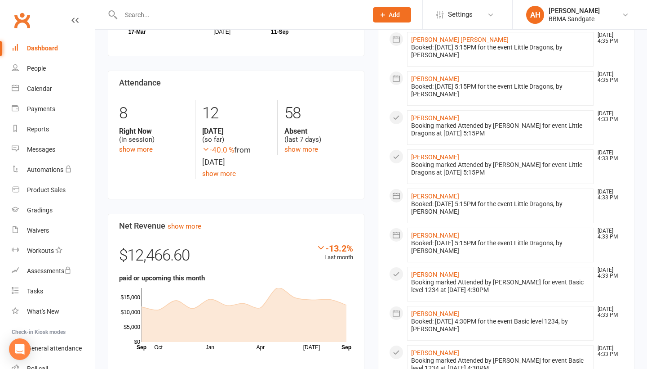
scroll to position [370, 0]
click at [45, 147] on div "Messages" at bounding box center [41, 149] width 28 height 7
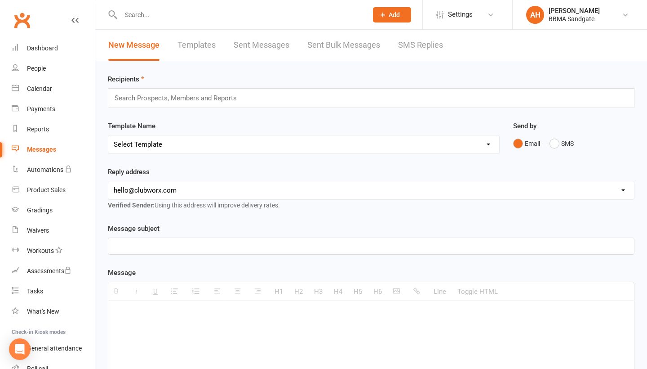
click at [412, 45] on link "SMS Replies" at bounding box center [420, 45] width 45 height 31
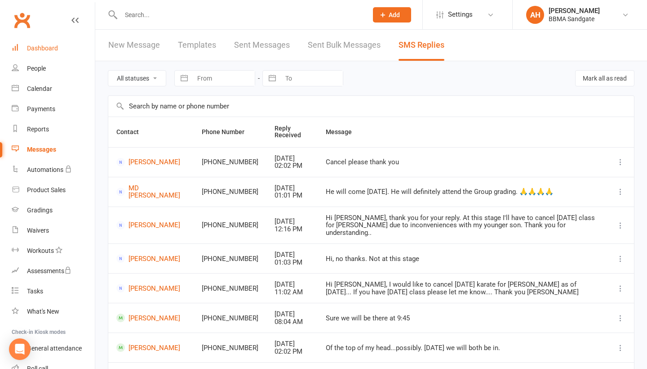
click at [76, 57] on link "Dashboard" at bounding box center [53, 48] width 83 height 20
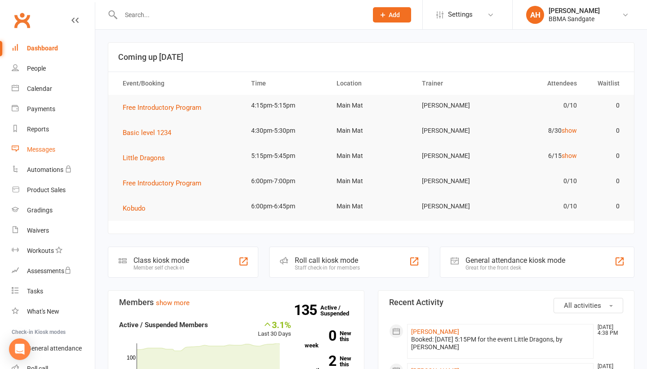
click at [52, 144] on link "Messages" at bounding box center [53, 149] width 83 height 20
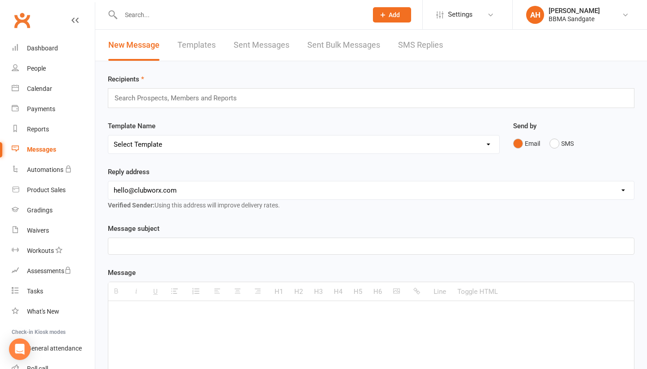
click at [433, 50] on link "SMS Replies" at bounding box center [420, 45] width 45 height 31
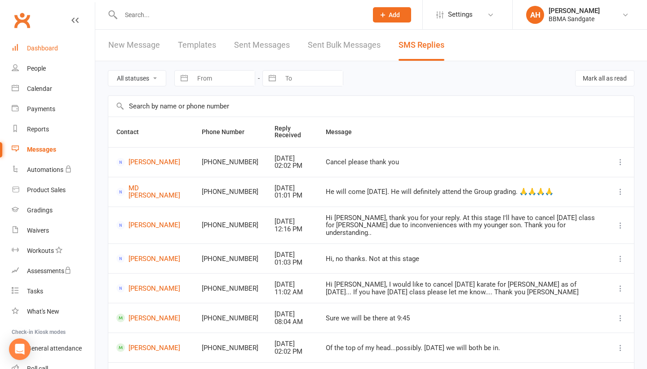
click at [85, 49] on link "Dashboard" at bounding box center [53, 48] width 83 height 20
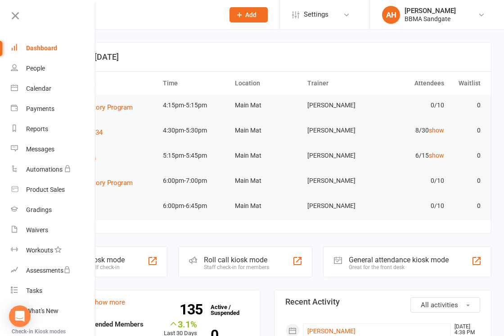
click at [154, 56] on h3 "Coming up [DATE]" at bounding box center [267, 57] width 427 height 9
click at [17, 15] on icon at bounding box center [15, 15] width 13 height 13
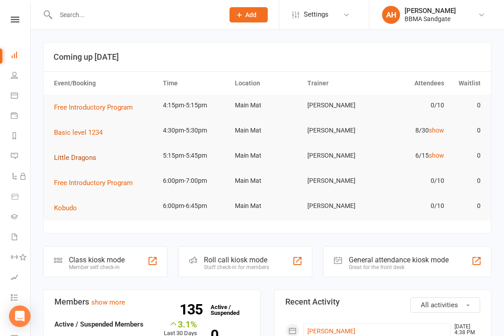
click at [76, 162] on span "Little Dragons" at bounding box center [75, 158] width 42 height 8
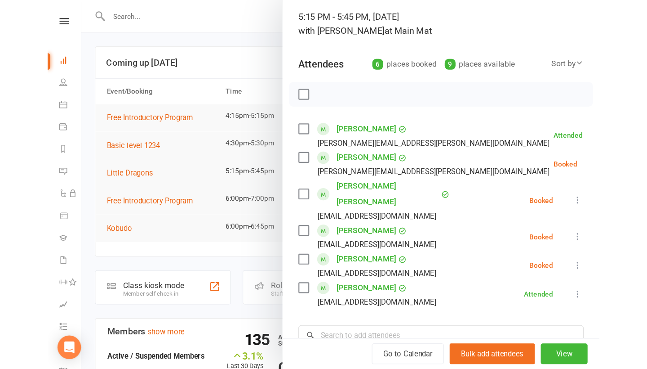
scroll to position [62, 0]
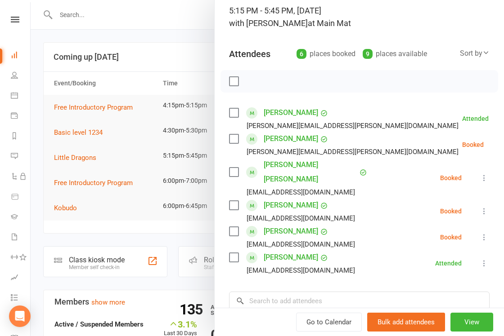
click at [483, 207] on icon at bounding box center [483, 211] width 9 height 9
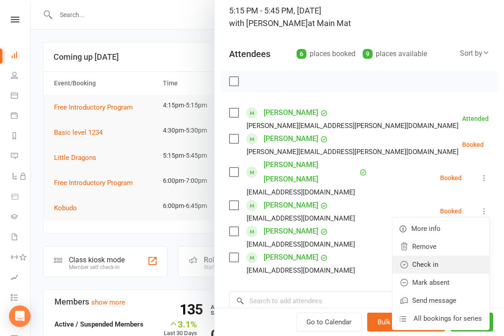
click at [454, 256] on link "Check in" at bounding box center [440, 265] width 97 height 18
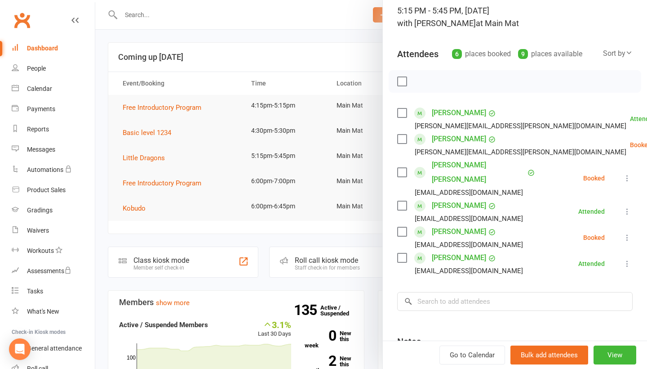
click at [211, 36] on div at bounding box center [371, 184] width 552 height 369
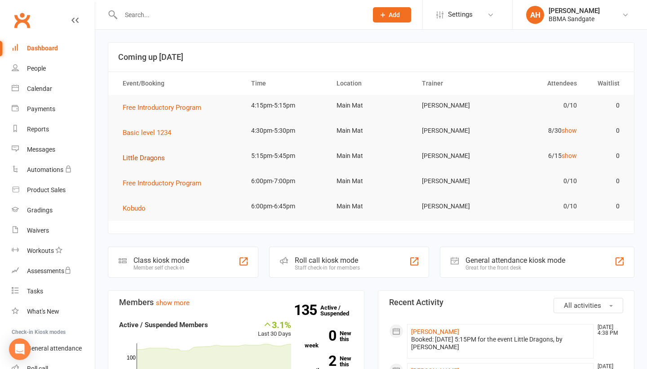
click at [147, 156] on span "Little Dragons" at bounding box center [144, 158] width 42 height 8
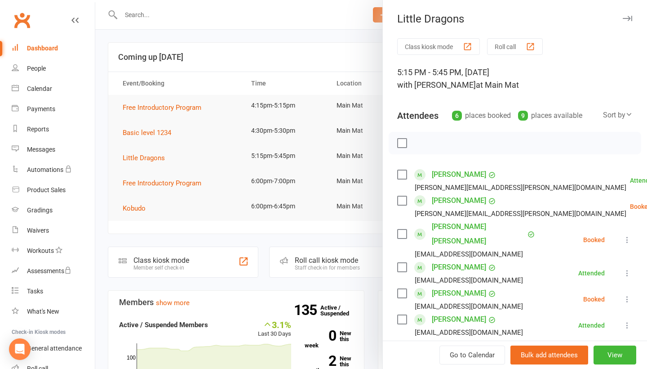
scroll to position [32, 0]
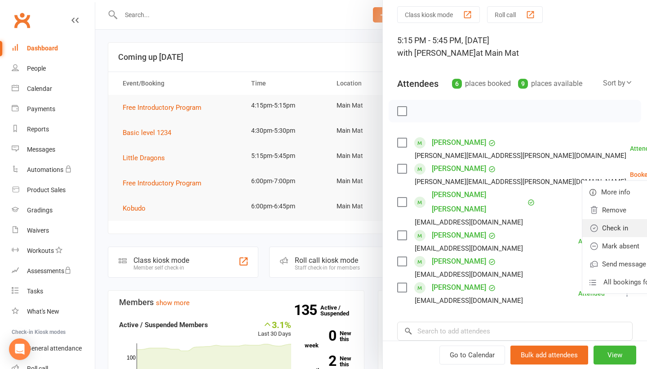
click at [612, 227] on link "Check in" at bounding box center [631, 228] width 97 height 18
